Goal: Task Accomplishment & Management: Complete application form

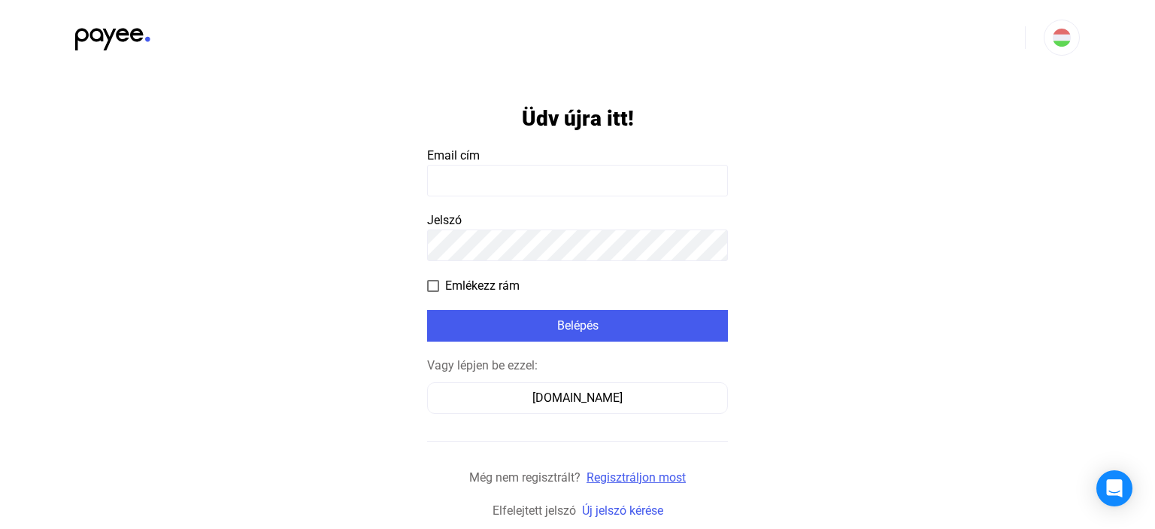
click at [628, 479] on link "Regisztráljon most" at bounding box center [636, 477] width 99 height 14
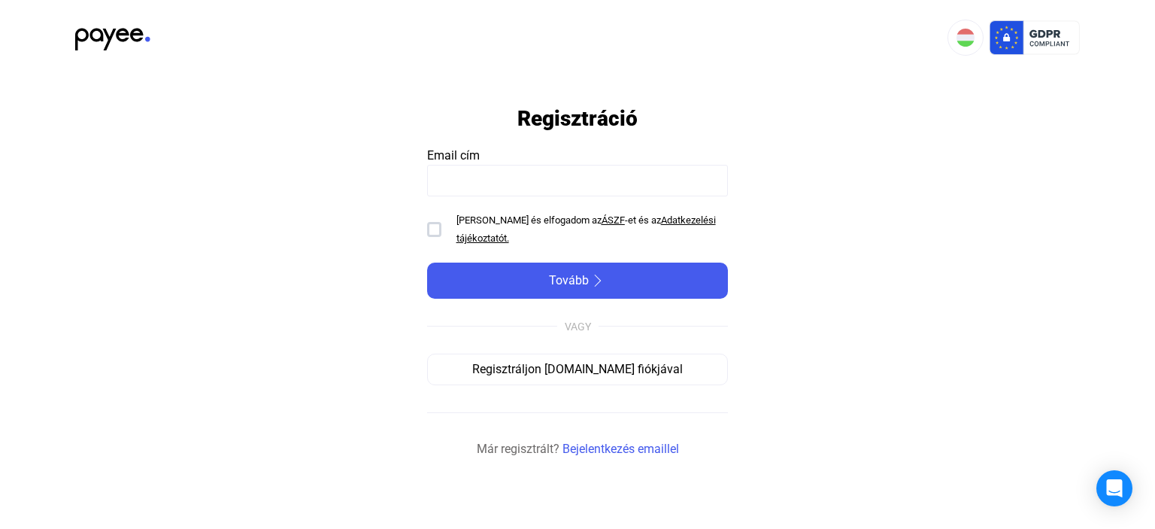
click at [602, 217] on u "ÁSZF" at bounding box center [613, 219] width 23 height 11
click at [656, 217] on u "Adatkezelési tájékoztatót." at bounding box center [586, 228] width 259 height 29
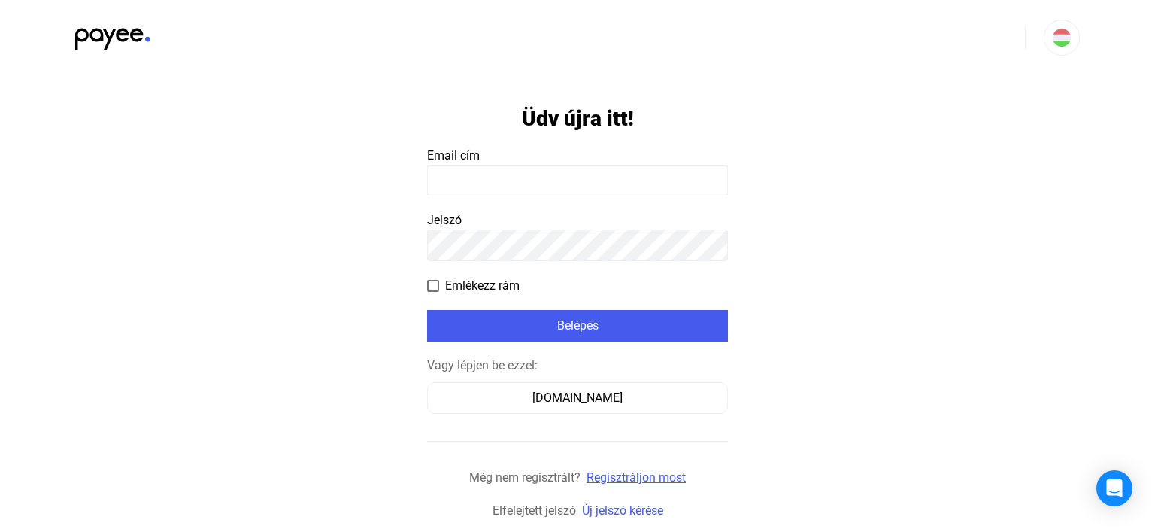
click at [620, 477] on link "Regisztráljon most" at bounding box center [636, 477] width 99 height 14
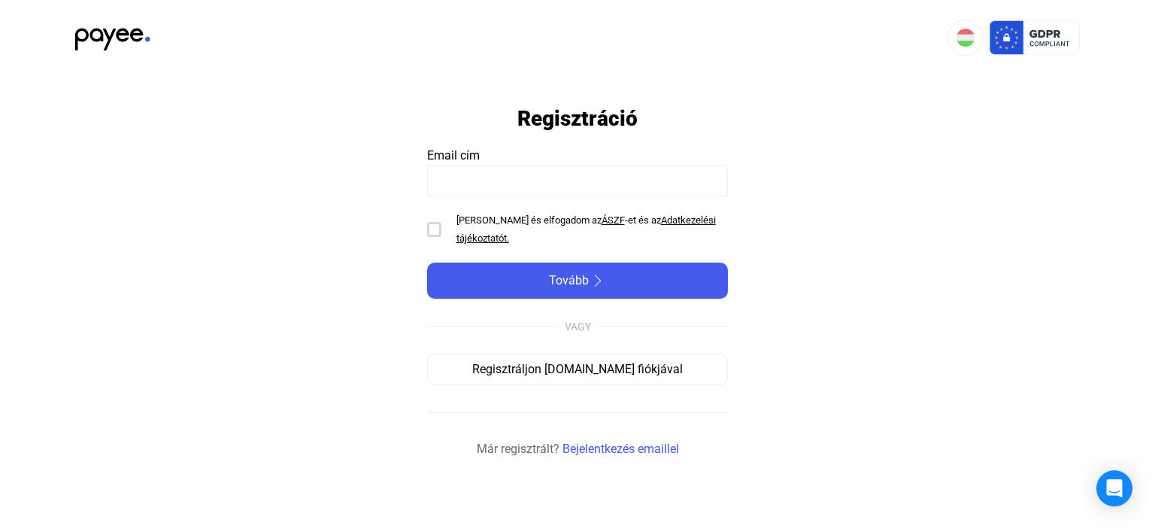
click at [447, 177] on input at bounding box center [577, 181] width 301 height 32
type input "**********"
click at [436, 228] on div at bounding box center [434, 229] width 14 height 15
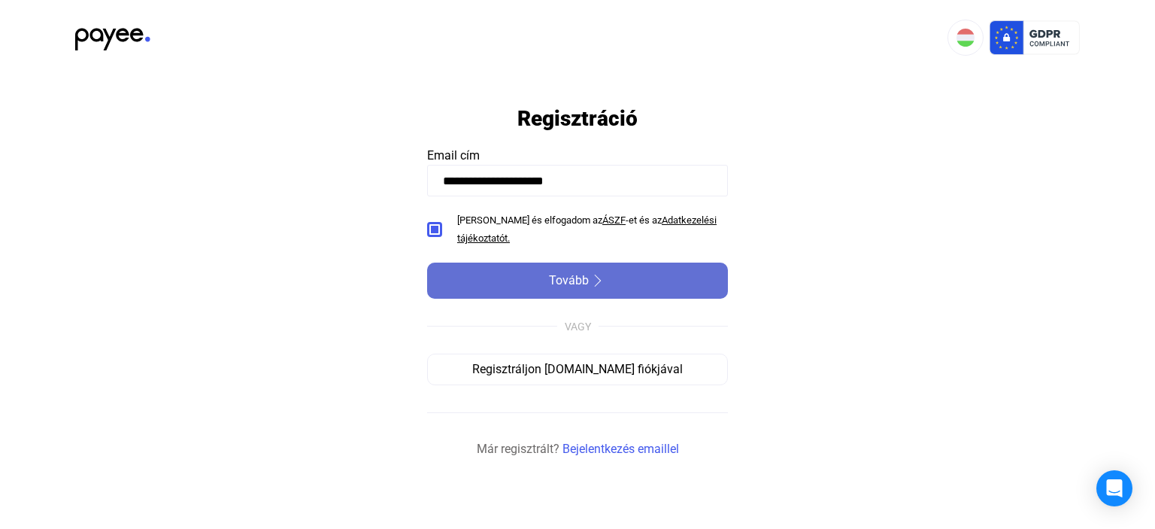
click at [581, 271] on span "Tovább" at bounding box center [569, 280] width 40 height 18
